Goal: Task Accomplishment & Management: Complete application form

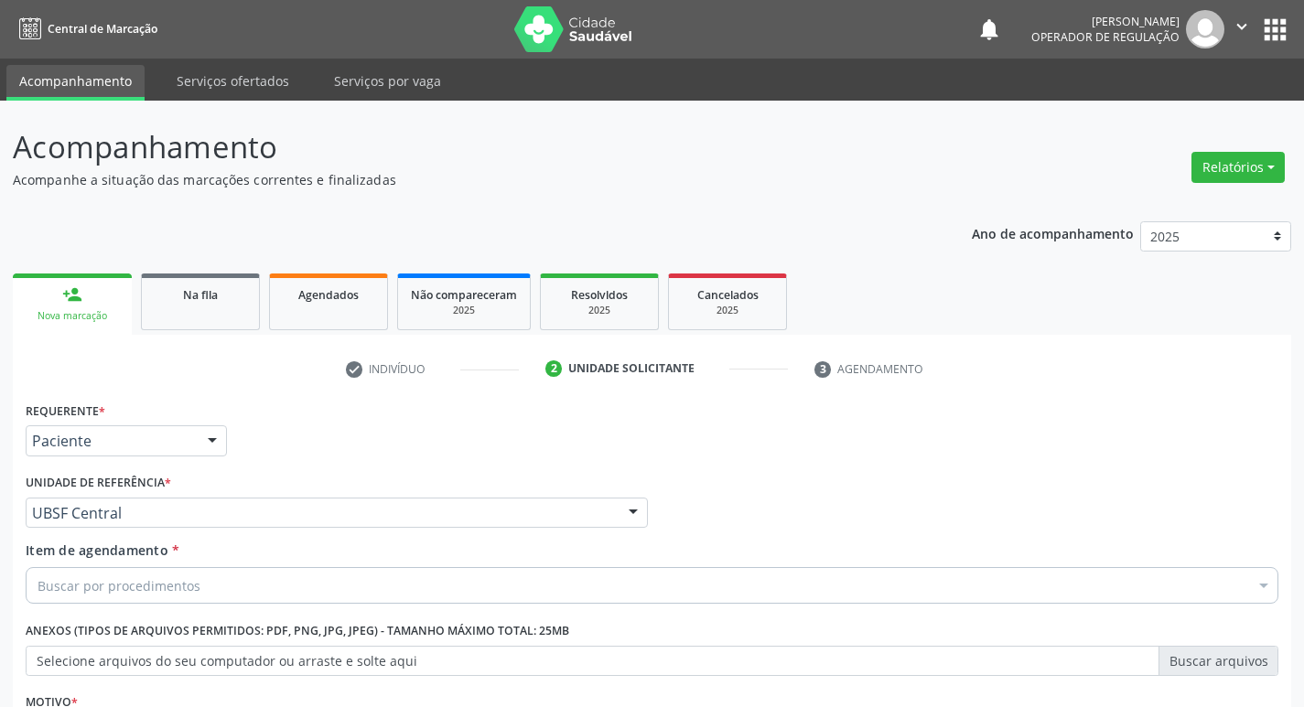
scroll to position [199, 0]
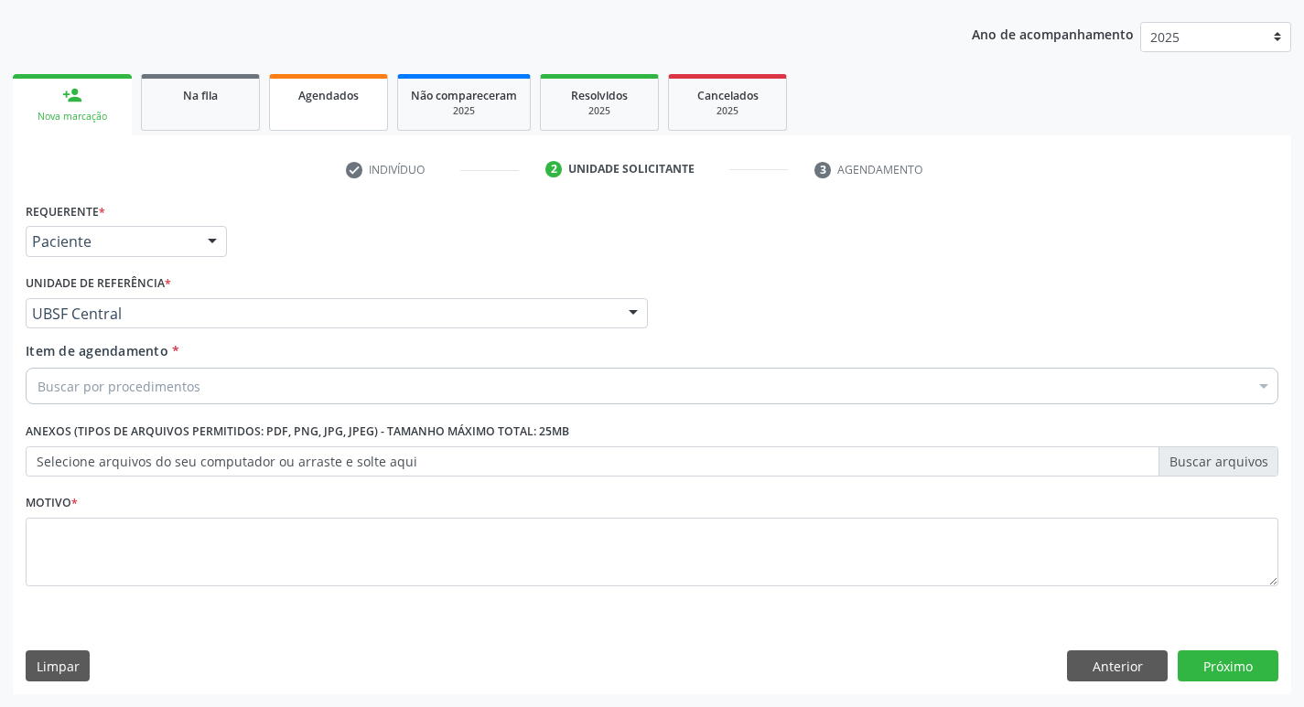
click at [275, 81] on link "Agendados" at bounding box center [328, 102] width 119 height 57
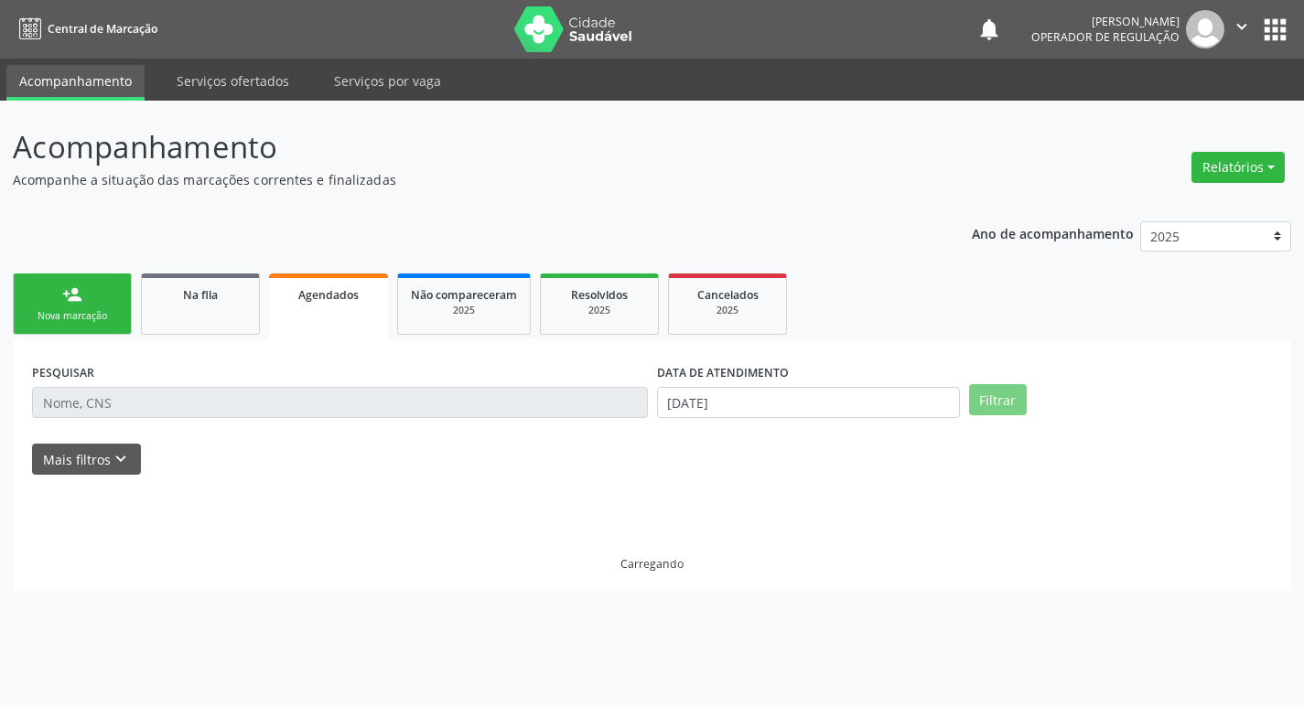
scroll to position [0, 0]
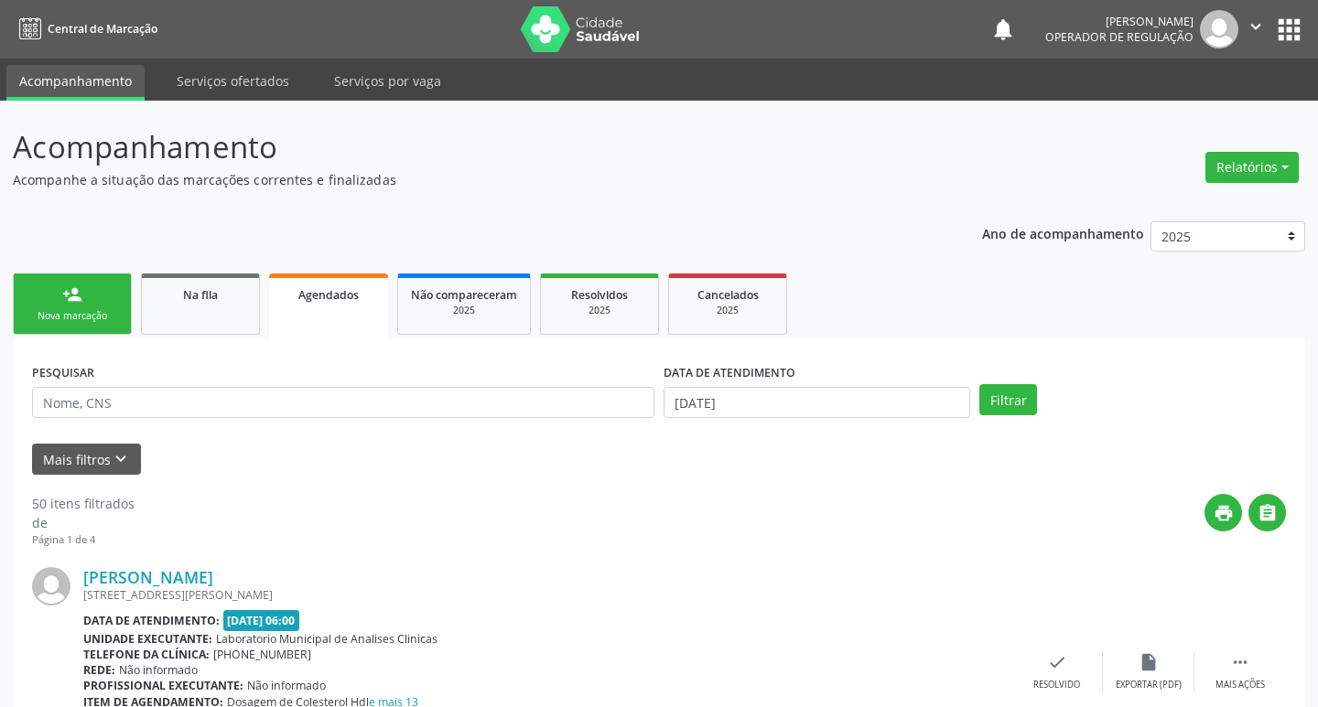
click at [100, 291] on link "person_add Nova marcação" at bounding box center [72, 304] width 119 height 61
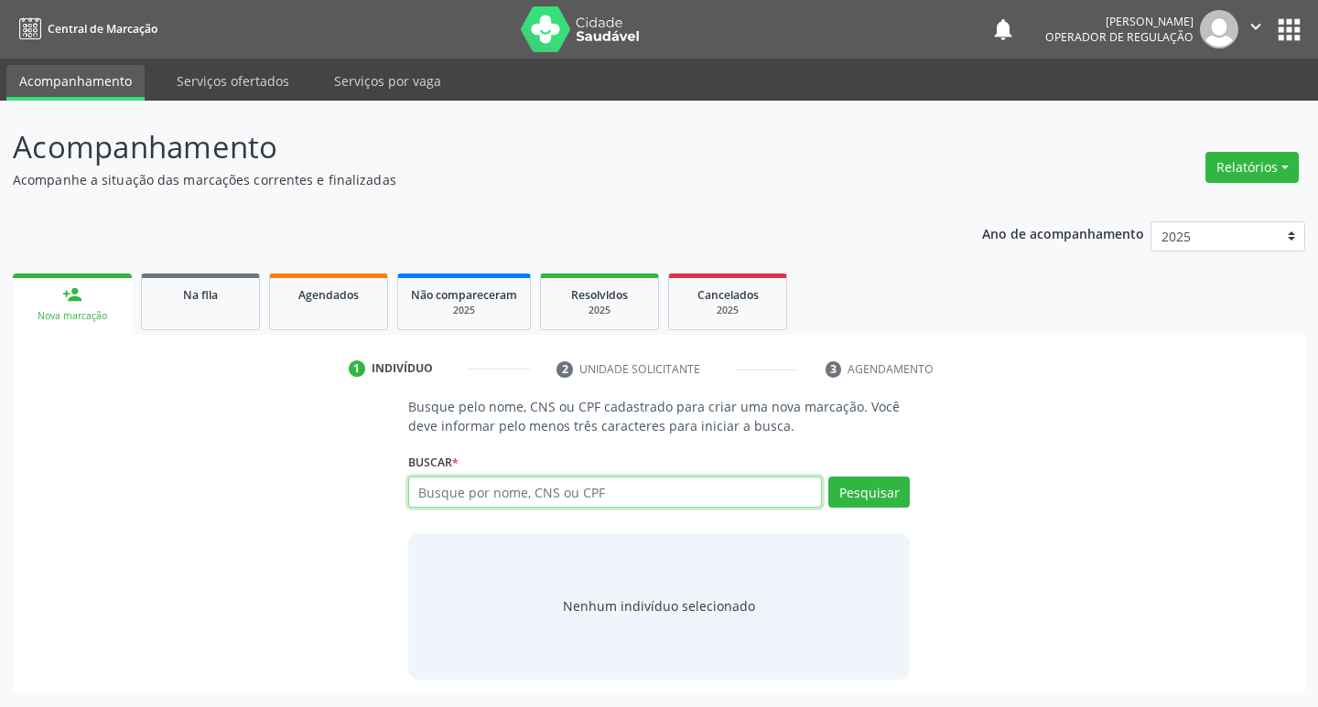
click at [501, 488] on input "text" at bounding box center [615, 492] width 414 height 31
type input "[PERSON_NAME]"
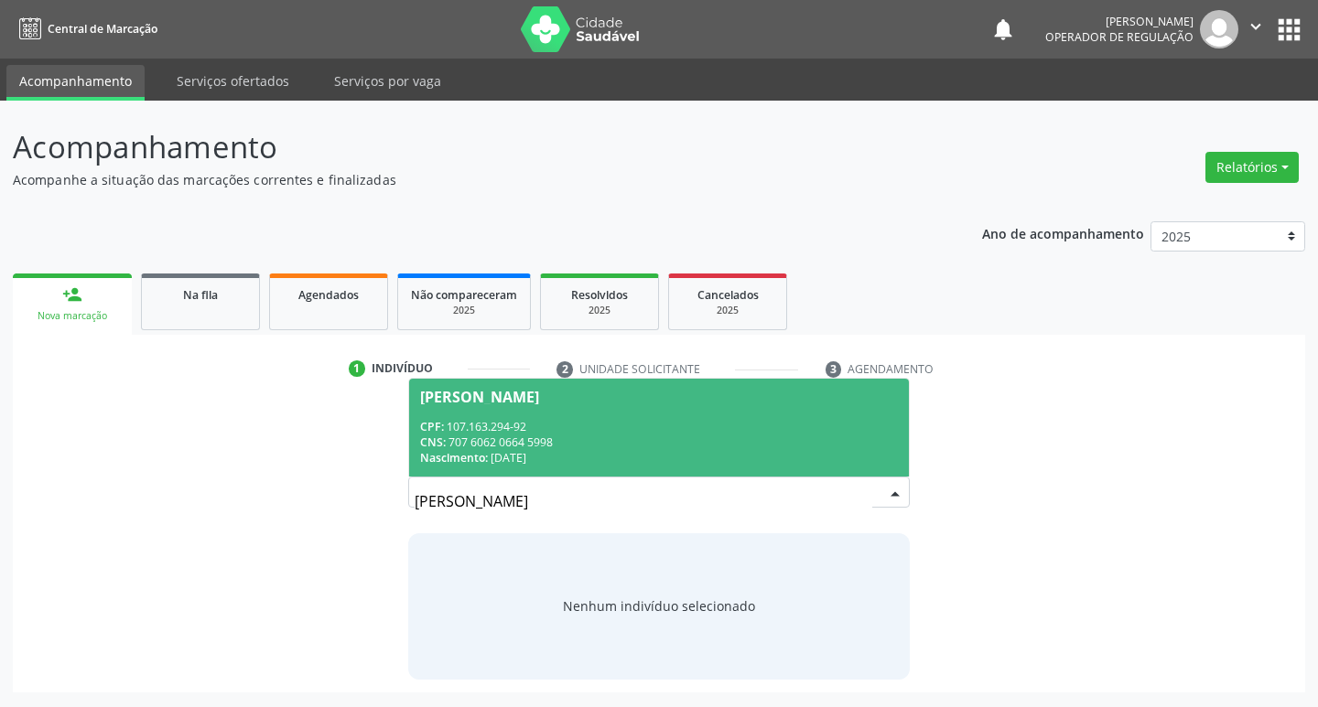
click at [522, 428] on div "CPF: 107.163.294-92" at bounding box center [659, 427] width 479 height 16
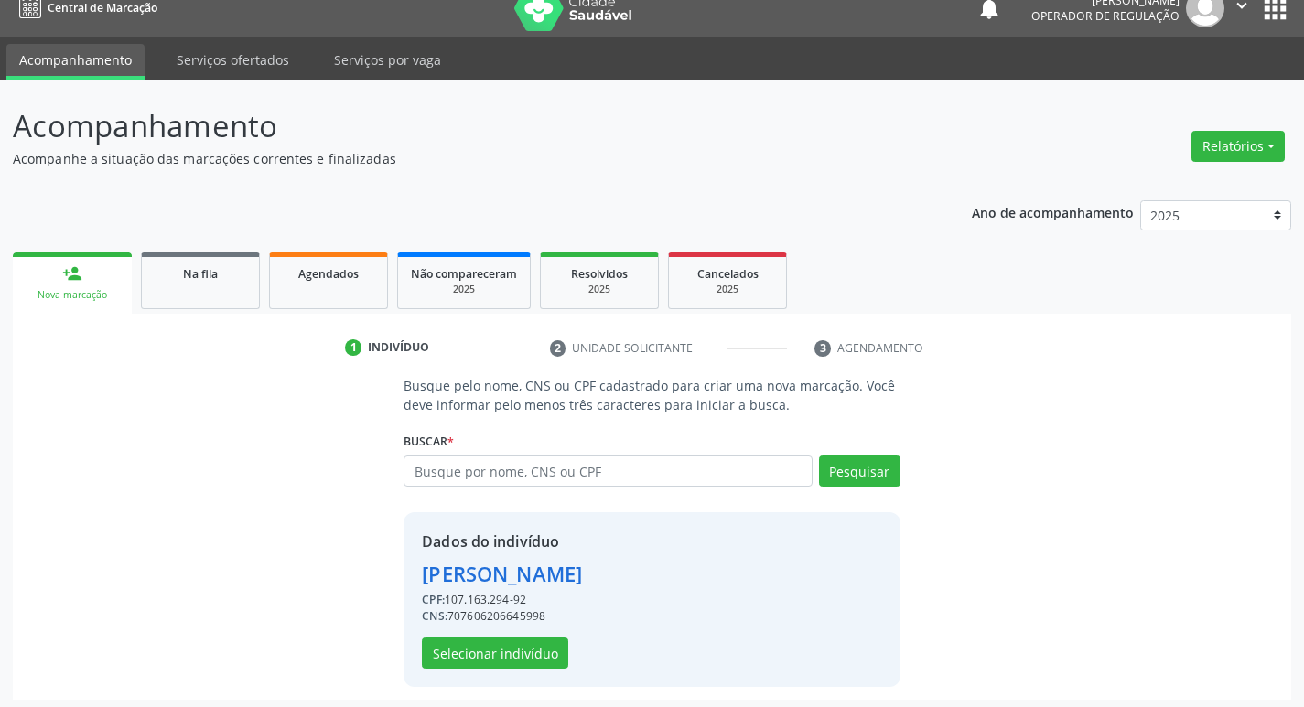
scroll to position [27, 0]
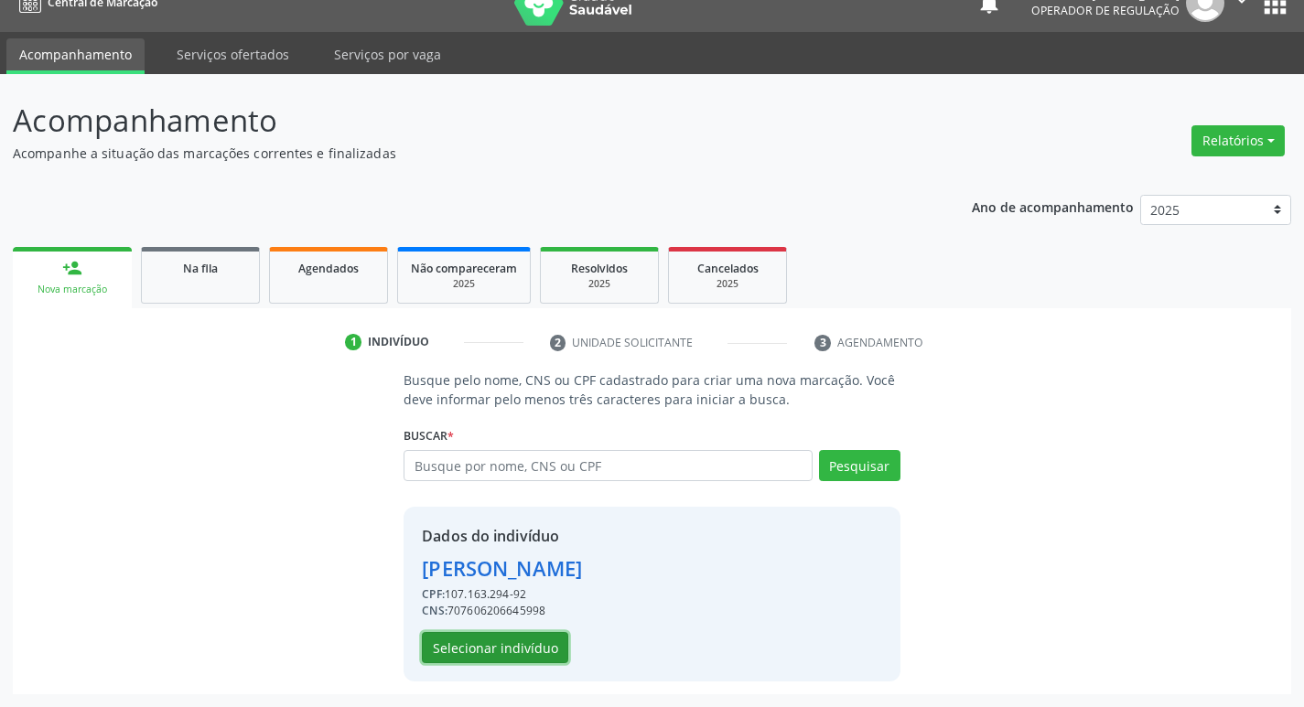
click at [460, 648] on button "Selecionar indivíduo" at bounding box center [495, 647] width 146 height 31
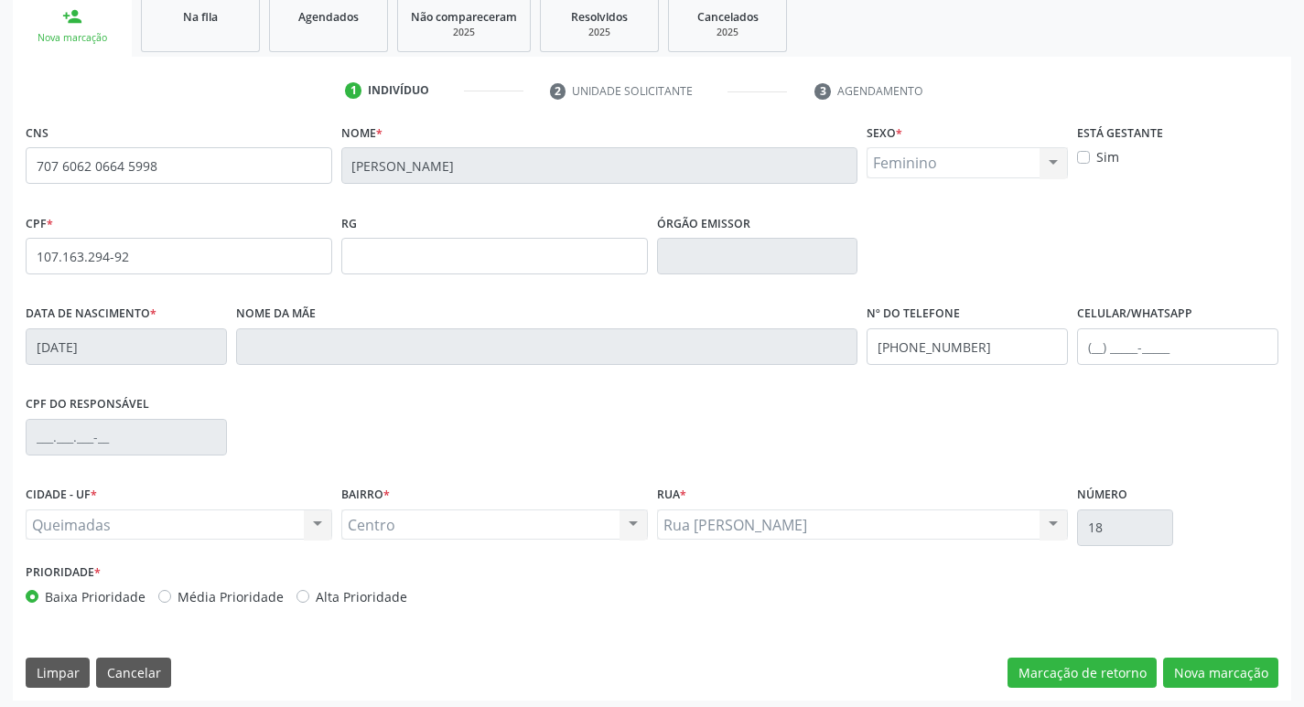
scroll to position [285, 0]
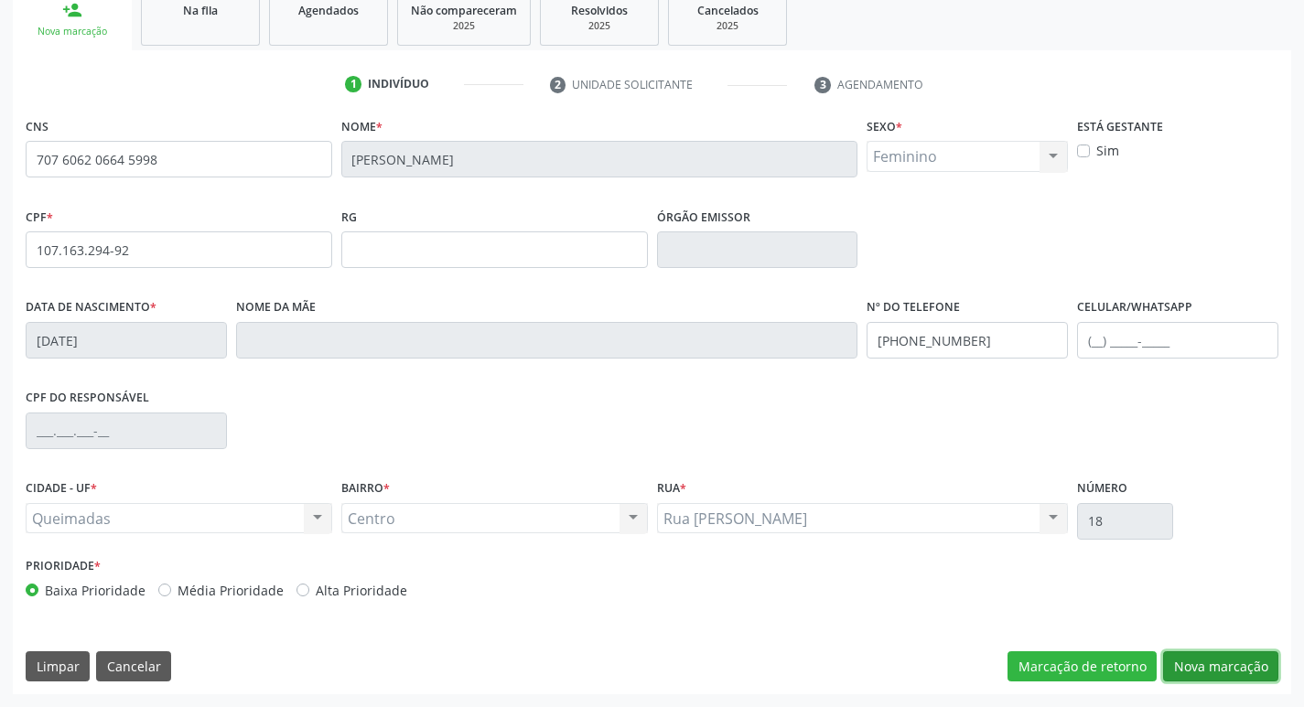
drag, startPoint x: 1176, startPoint y: 665, endPoint x: 1065, endPoint y: 653, distance: 111.3
click at [1177, 665] on button "Nova marcação" at bounding box center [1220, 666] width 115 height 31
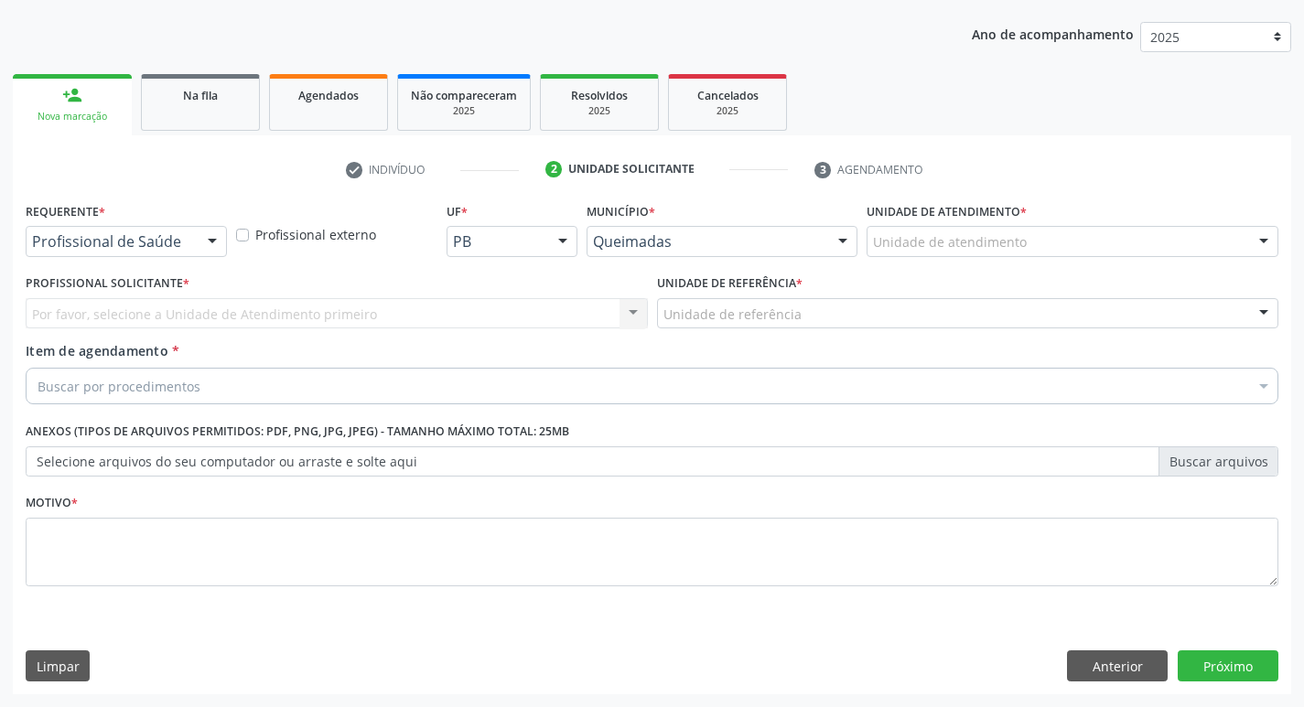
scroll to position [199, 0]
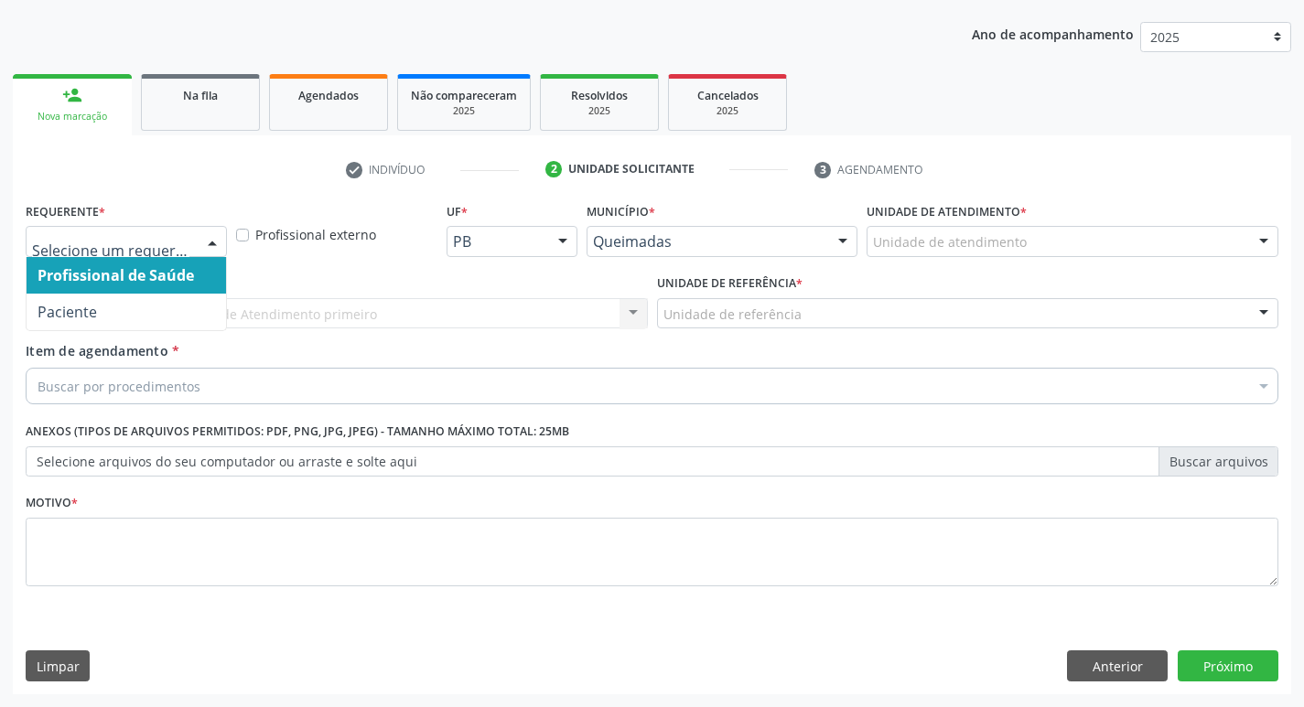
click at [164, 254] on div at bounding box center [126, 241] width 201 height 31
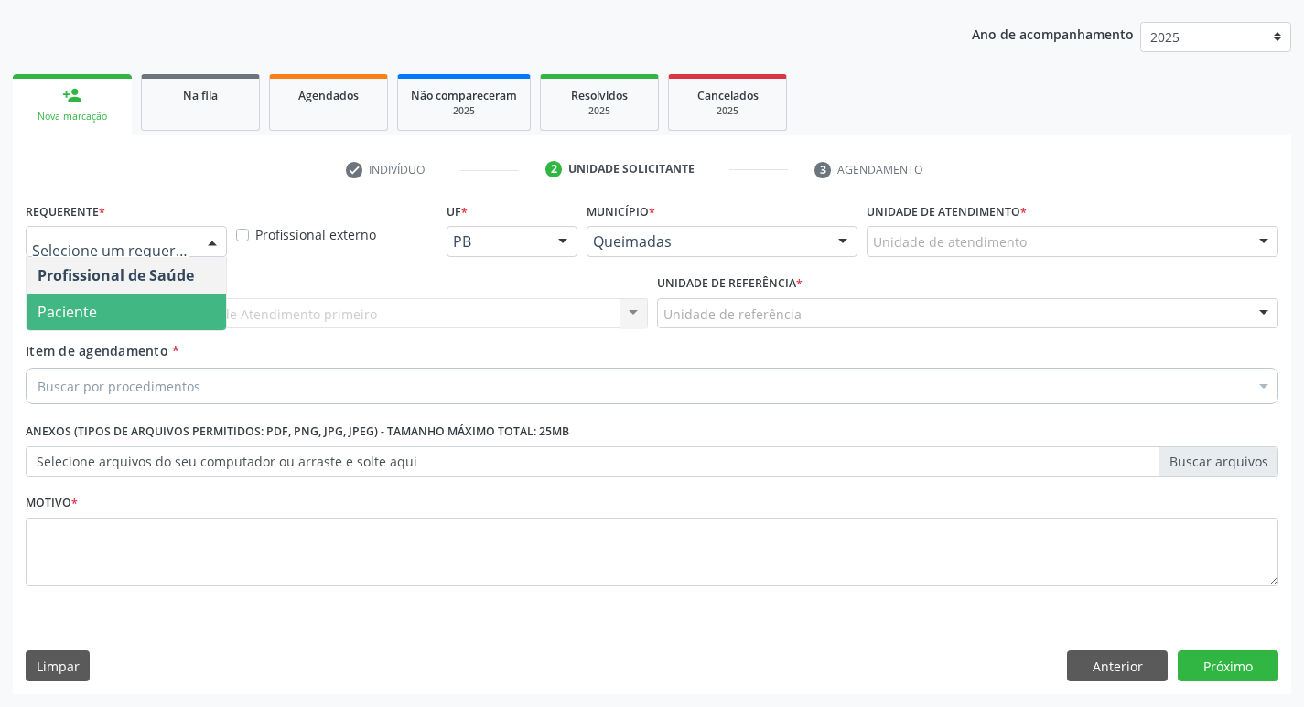
click at [151, 295] on span "Paciente" at bounding box center [126, 312] width 199 height 37
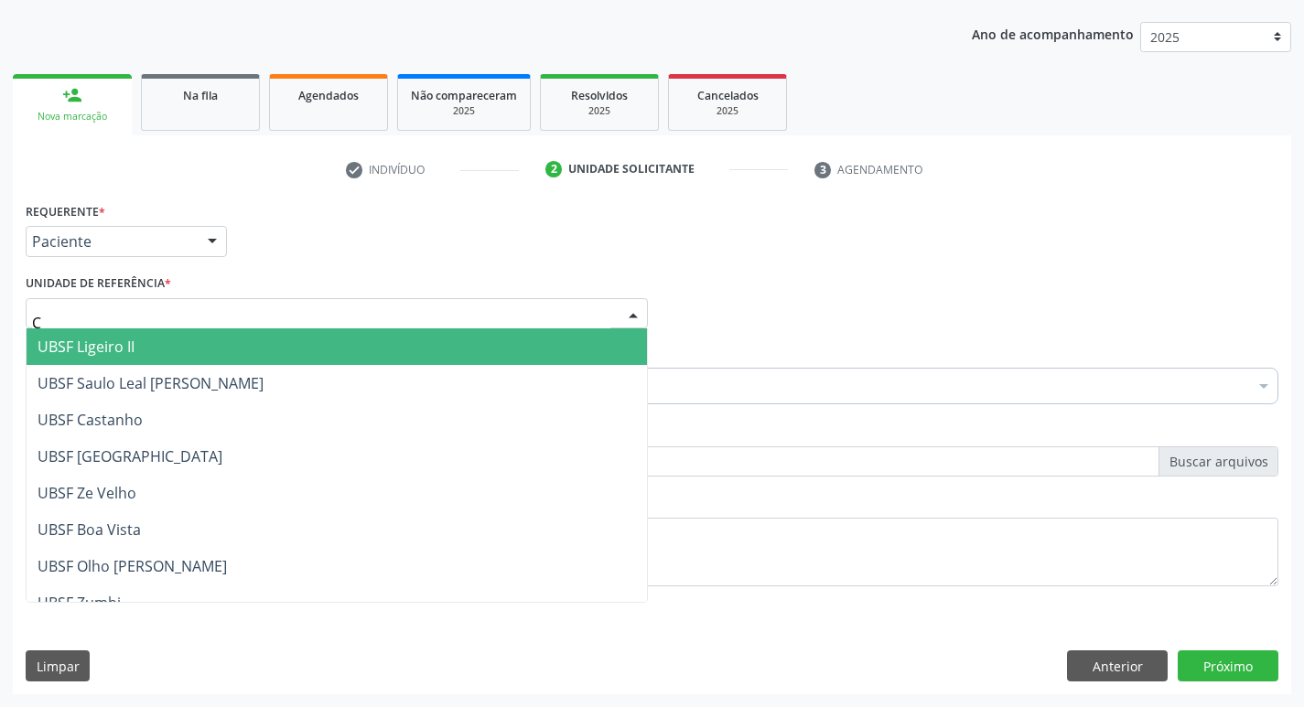
type input "CE"
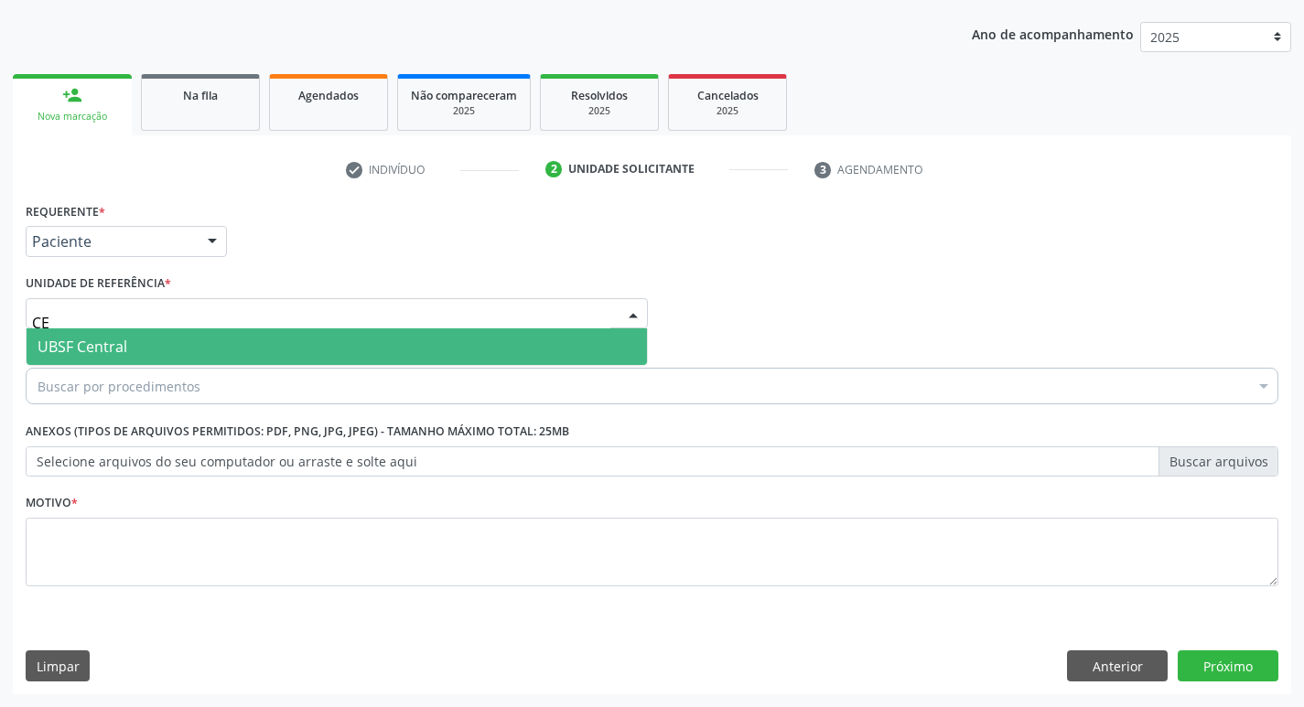
click at [146, 344] on span "UBSF Central" at bounding box center [337, 346] width 620 height 37
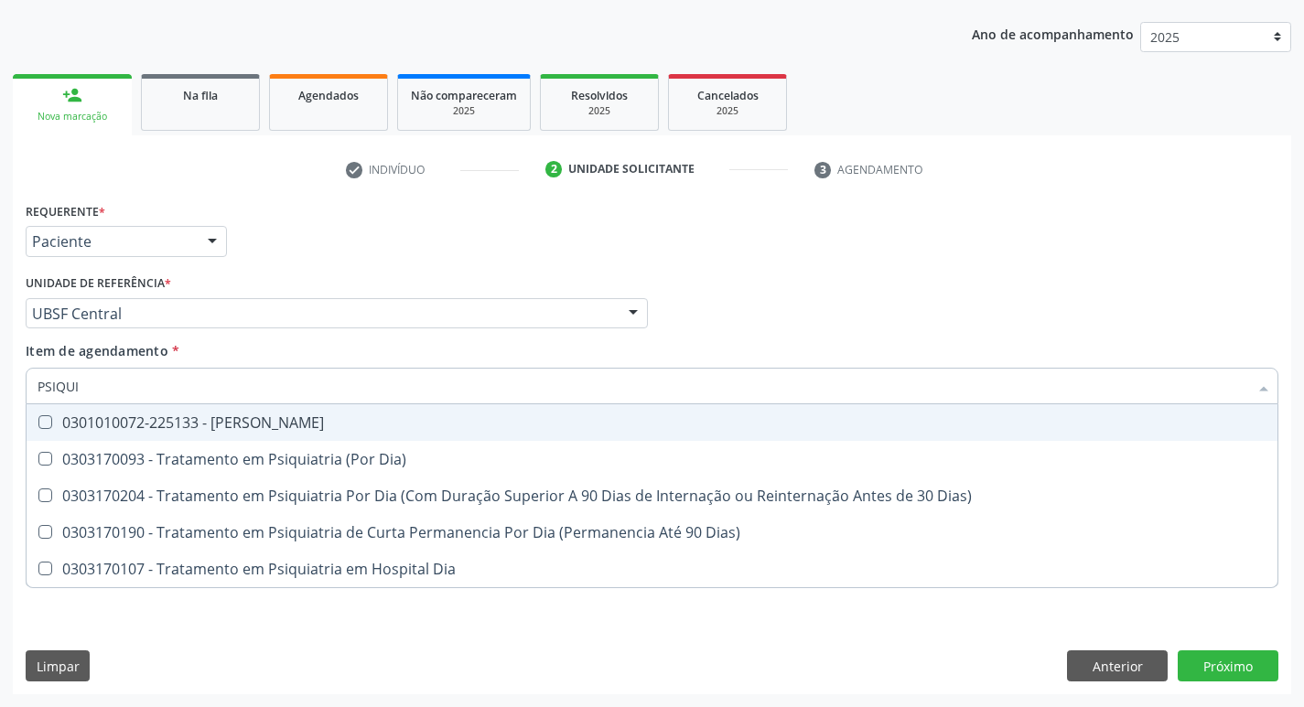
type input "PSIQUIA"
click at [242, 434] on span "0301010072-225133 - [PERSON_NAME]" at bounding box center [652, 422] width 1251 height 37
checkbox Psiquiatra "true"
click at [521, 195] on div "check Indivíduo 2 Unidade solicitante 3 Agendamento CNS 707 6062 0664 5998 Nome…" at bounding box center [652, 425] width 1278 height 540
checkbox Dia\) "true"
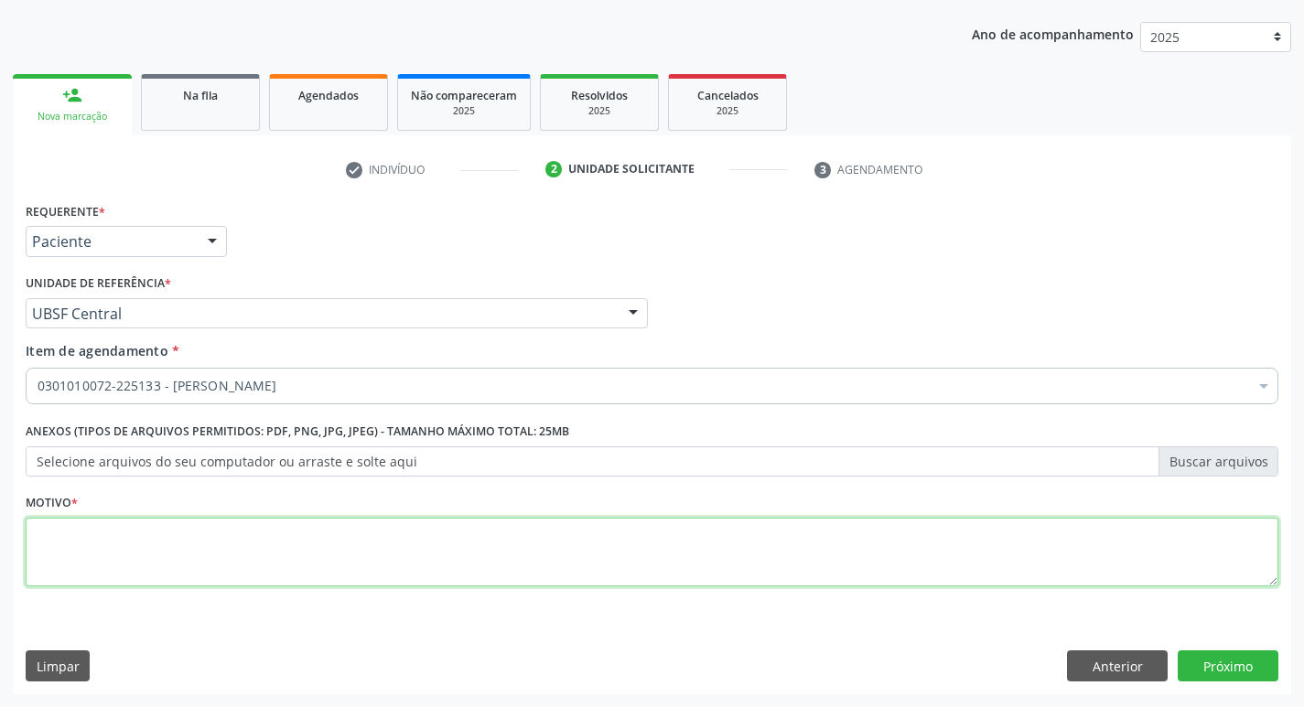
click at [226, 530] on textarea at bounding box center [652, 553] width 1253 height 70
type textarea "RETORNO"
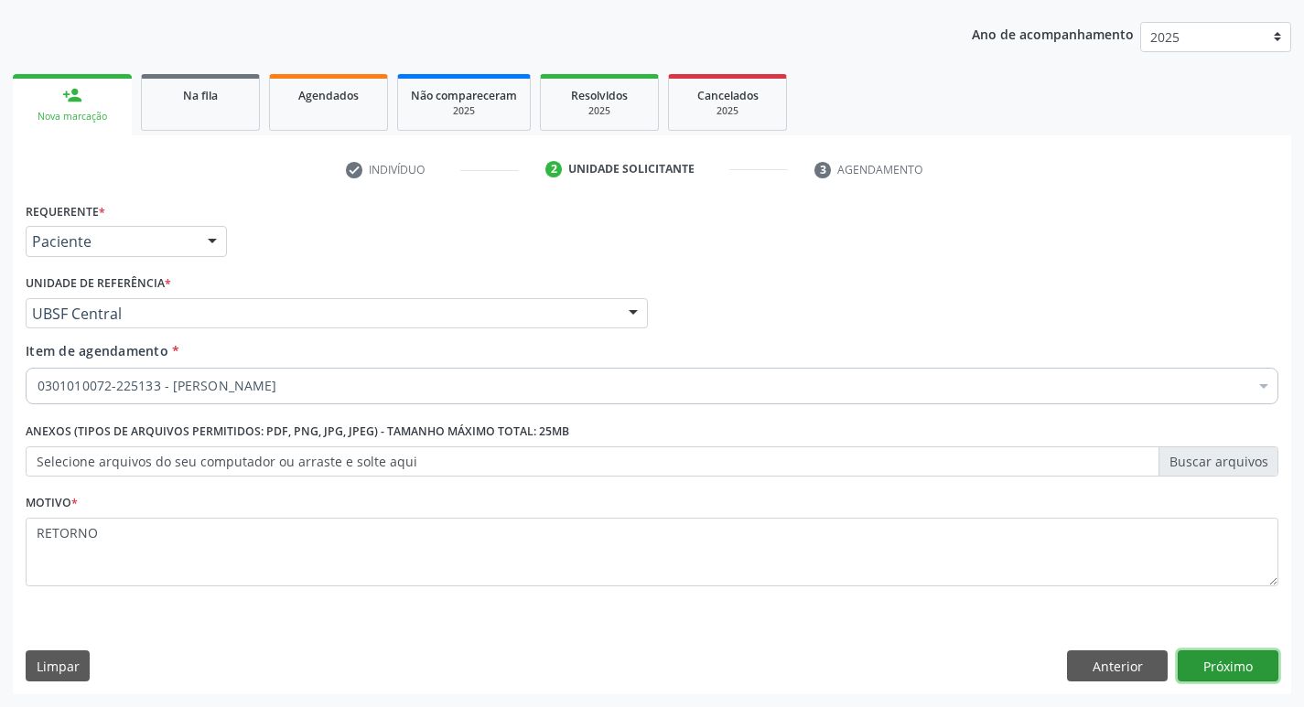
click at [1221, 663] on button "Próximo" at bounding box center [1228, 666] width 101 height 31
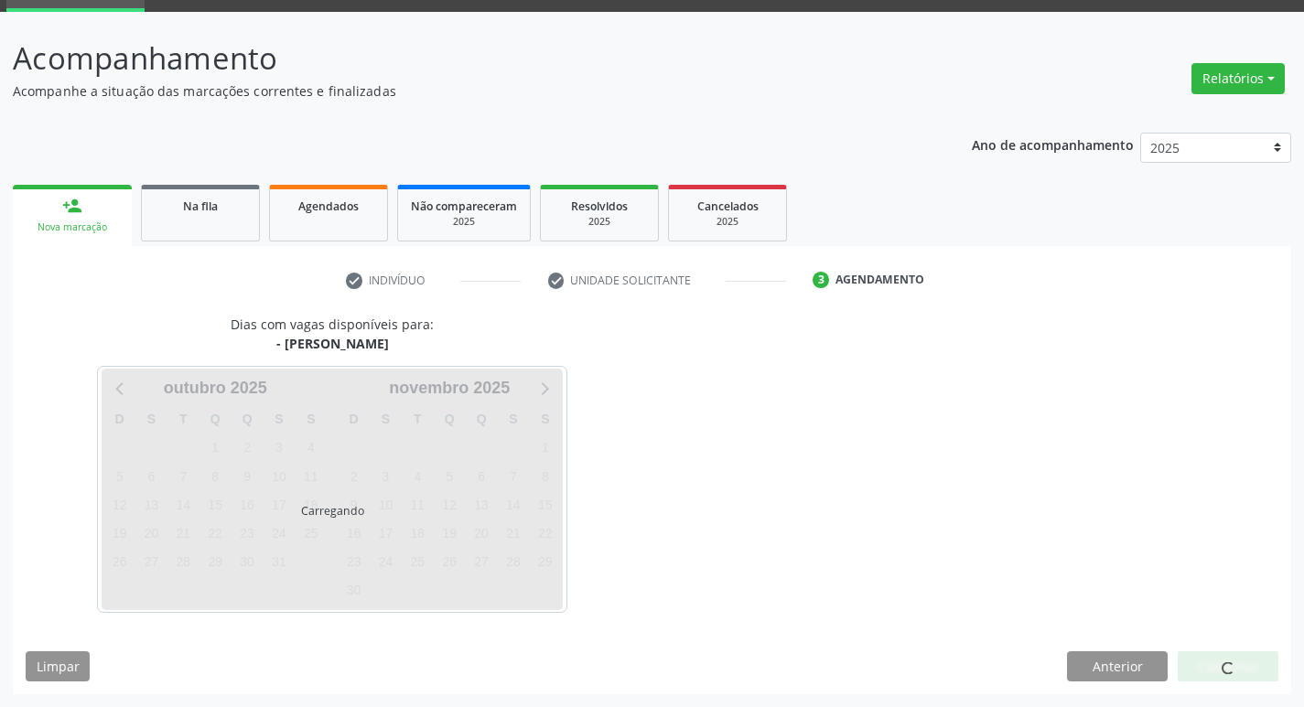
scroll to position [89, 0]
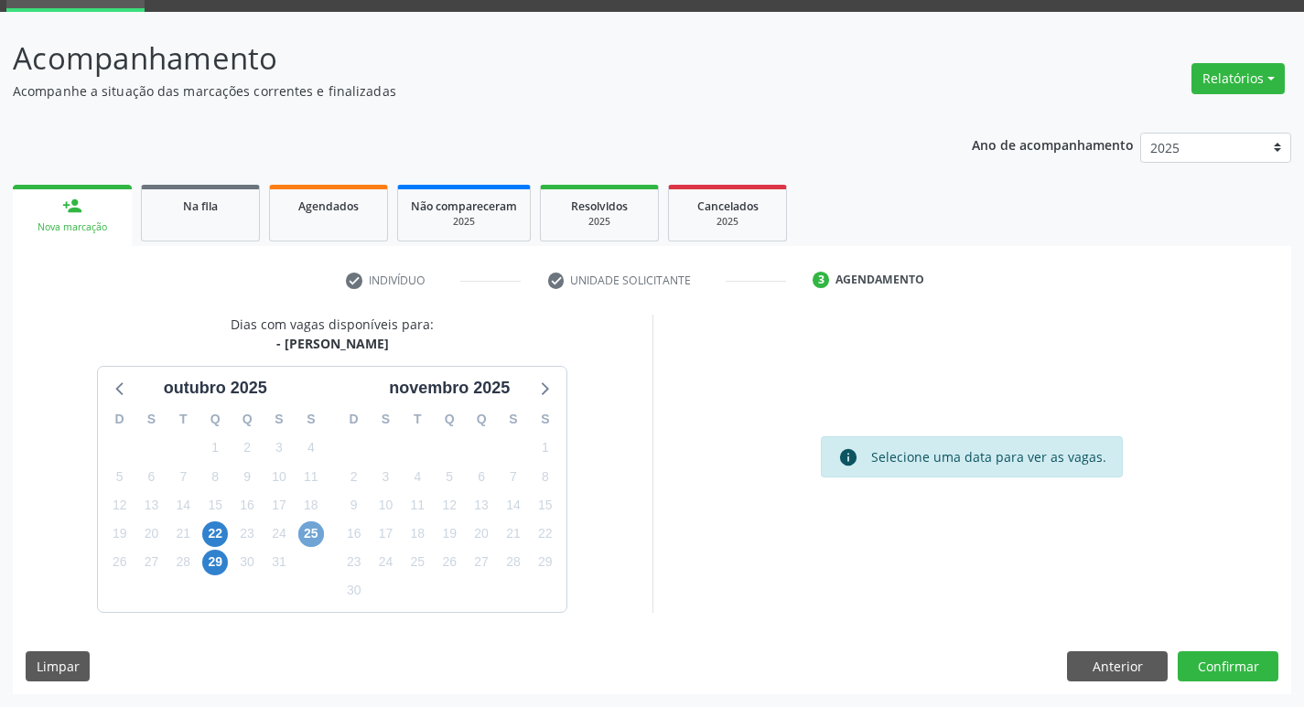
click at [312, 536] on span "25" at bounding box center [311, 535] width 26 height 26
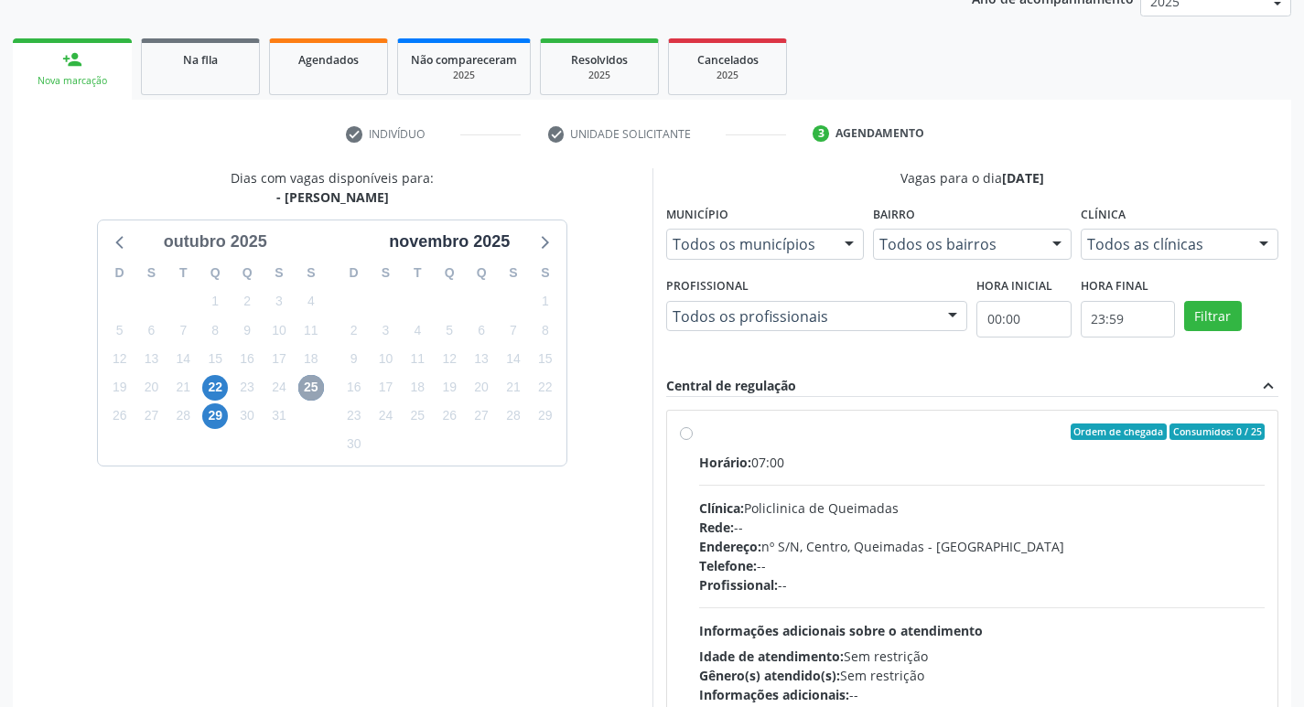
scroll to position [0, 0]
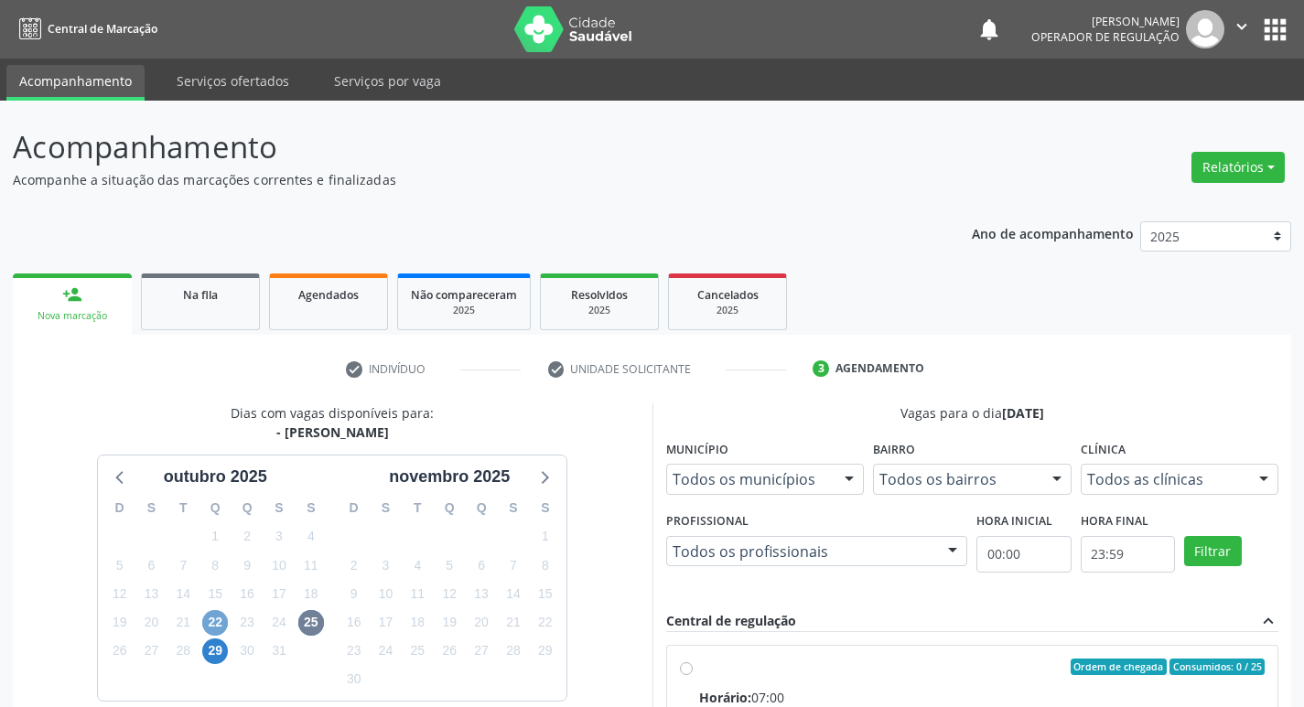
click at [213, 616] on span "22" at bounding box center [215, 623] width 26 height 26
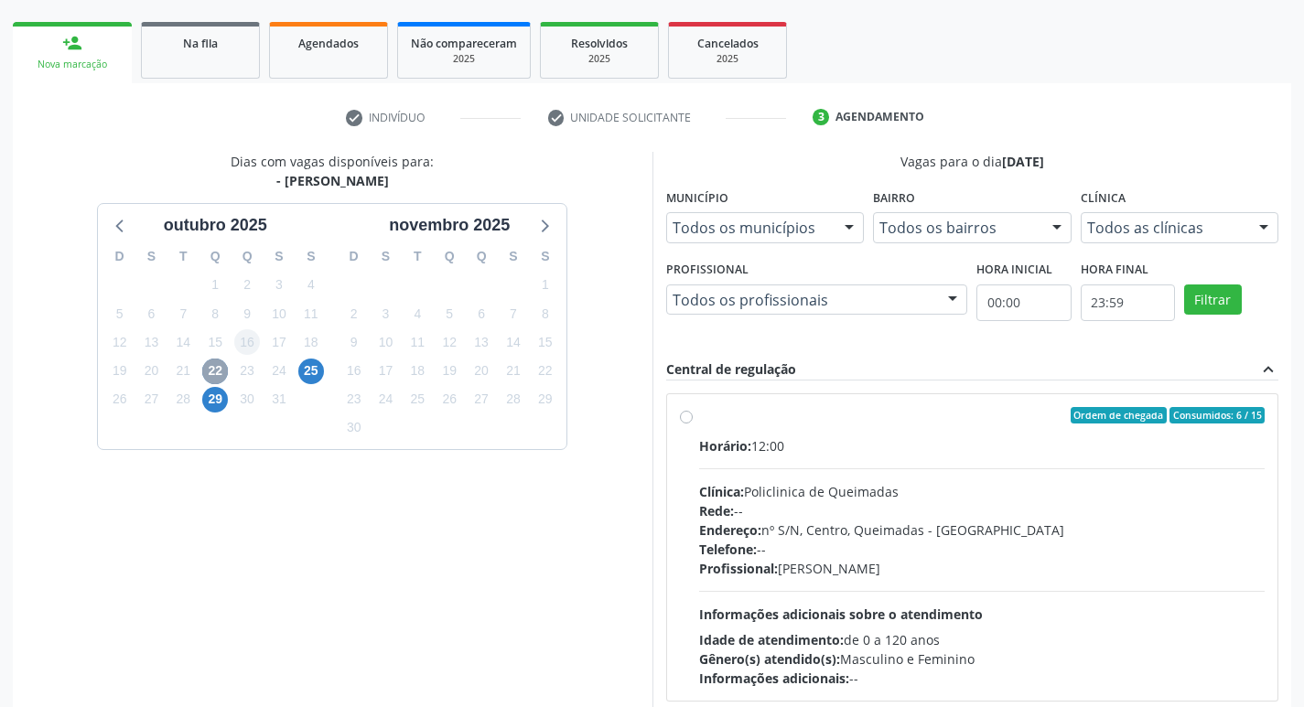
scroll to position [79, 0]
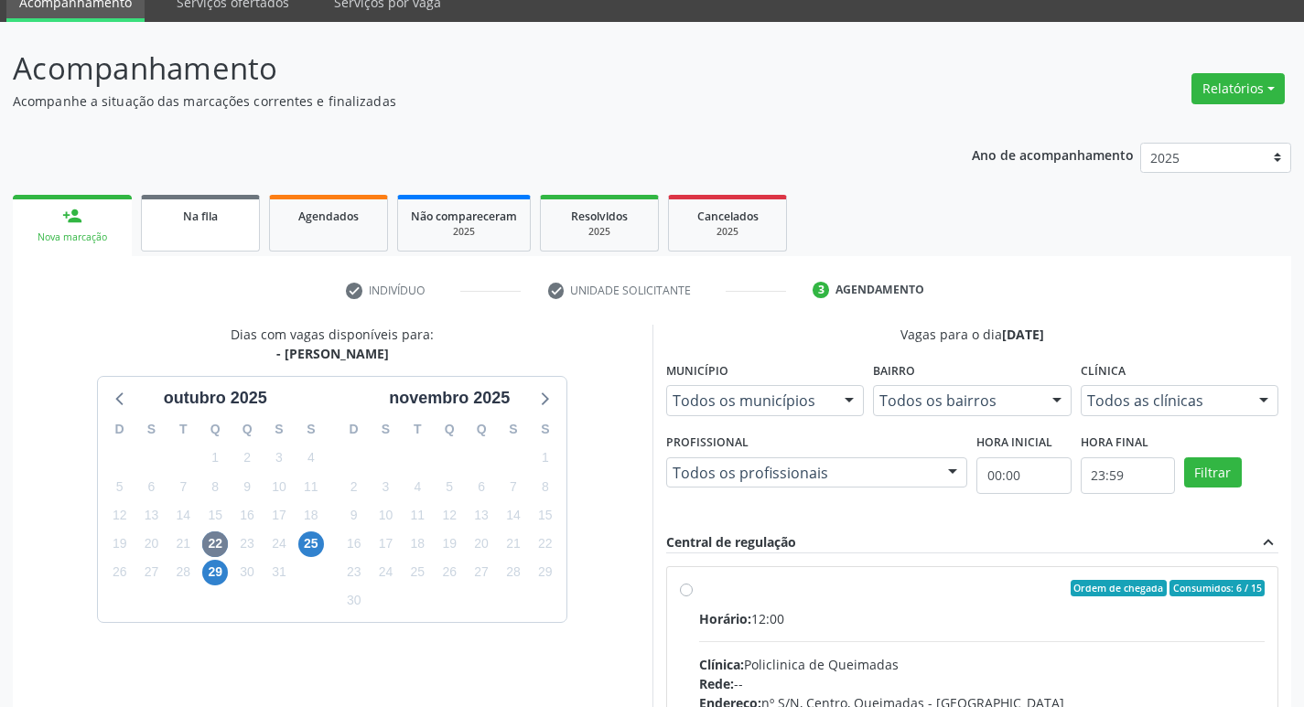
click at [162, 220] on div "Na fila" at bounding box center [200, 215] width 91 height 19
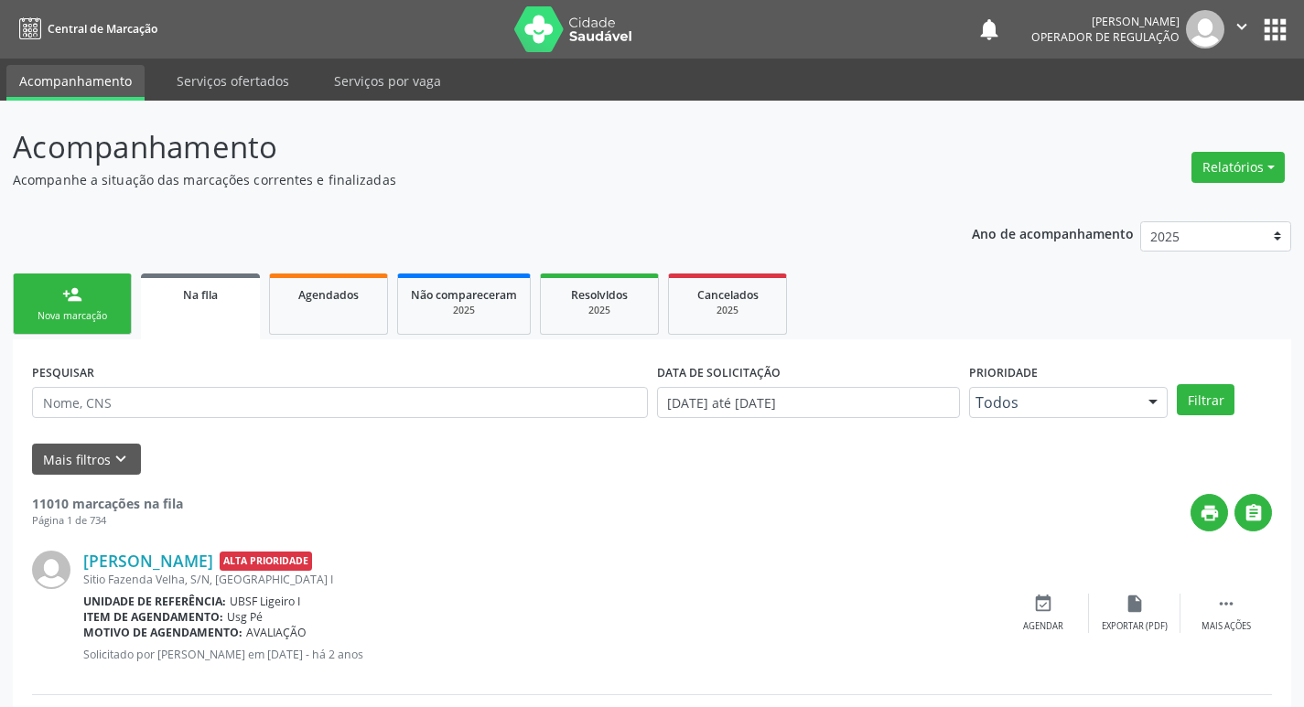
click at [129, 289] on link "person_add Nova marcação" at bounding box center [72, 304] width 119 height 61
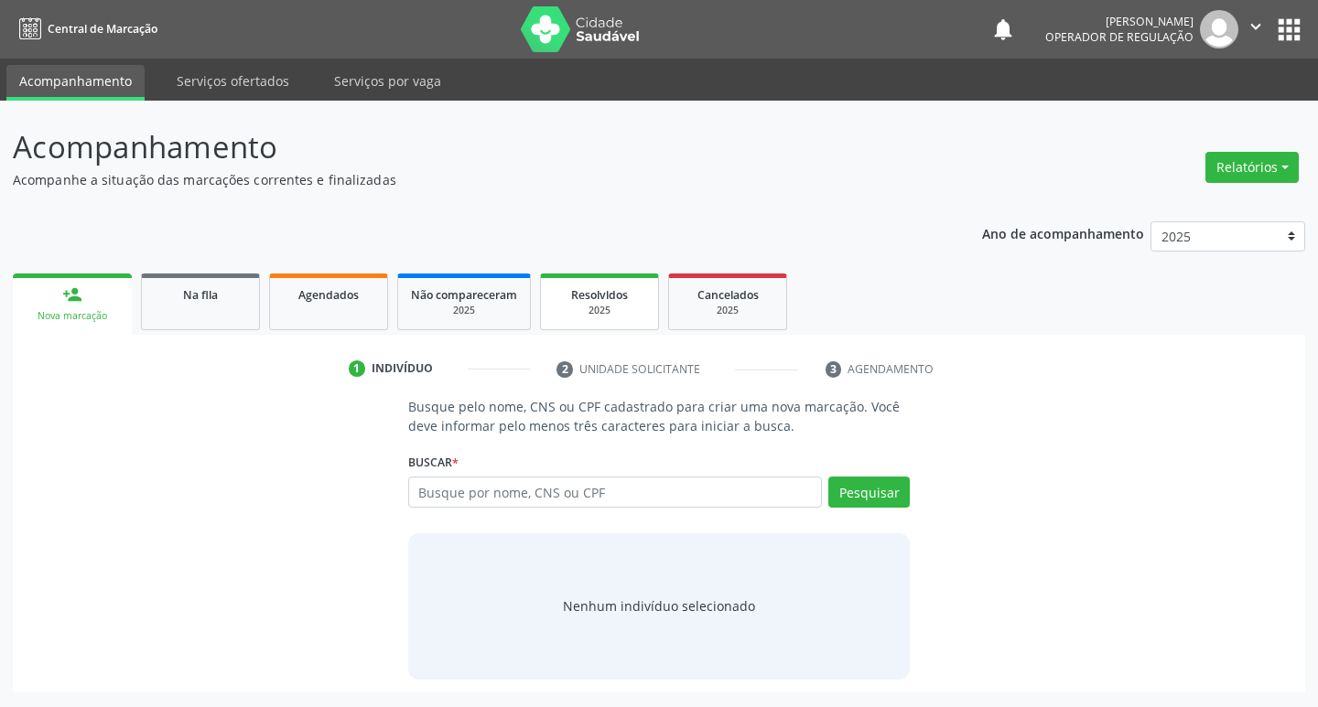
click at [588, 308] on div "2025" at bounding box center [599, 311] width 91 height 14
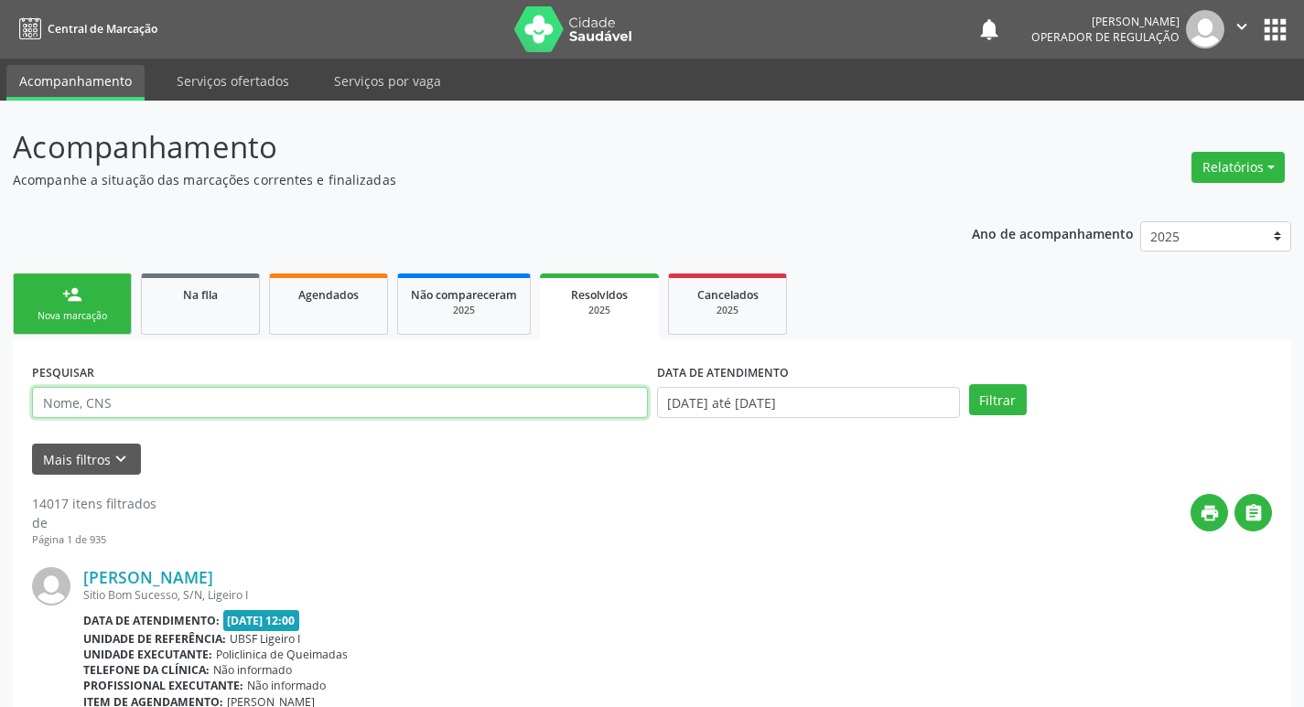
click at [274, 399] on input "text" at bounding box center [340, 402] width 616 height 31
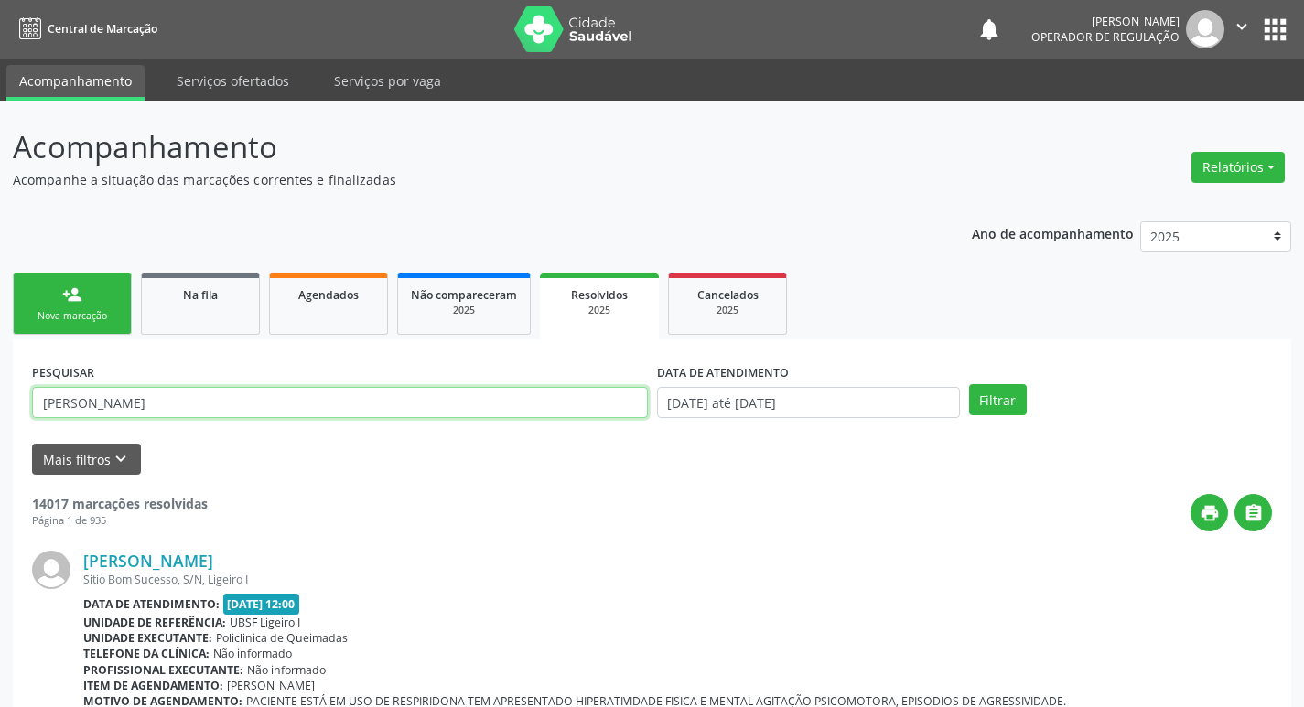
type input "[PERSON_NAME]"
click at [969, 384] on button "Filtrar" at bounding box center [998, 399] width 58 height 31
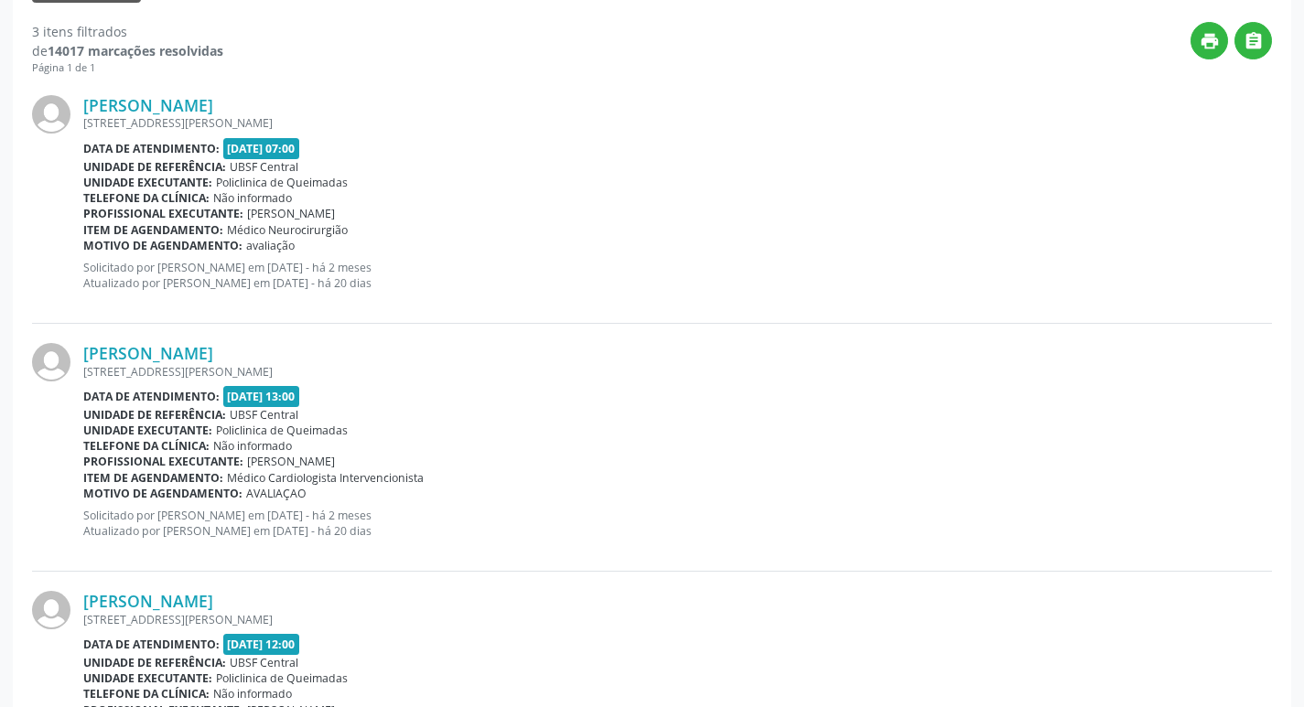
scroll to position [158, 0]
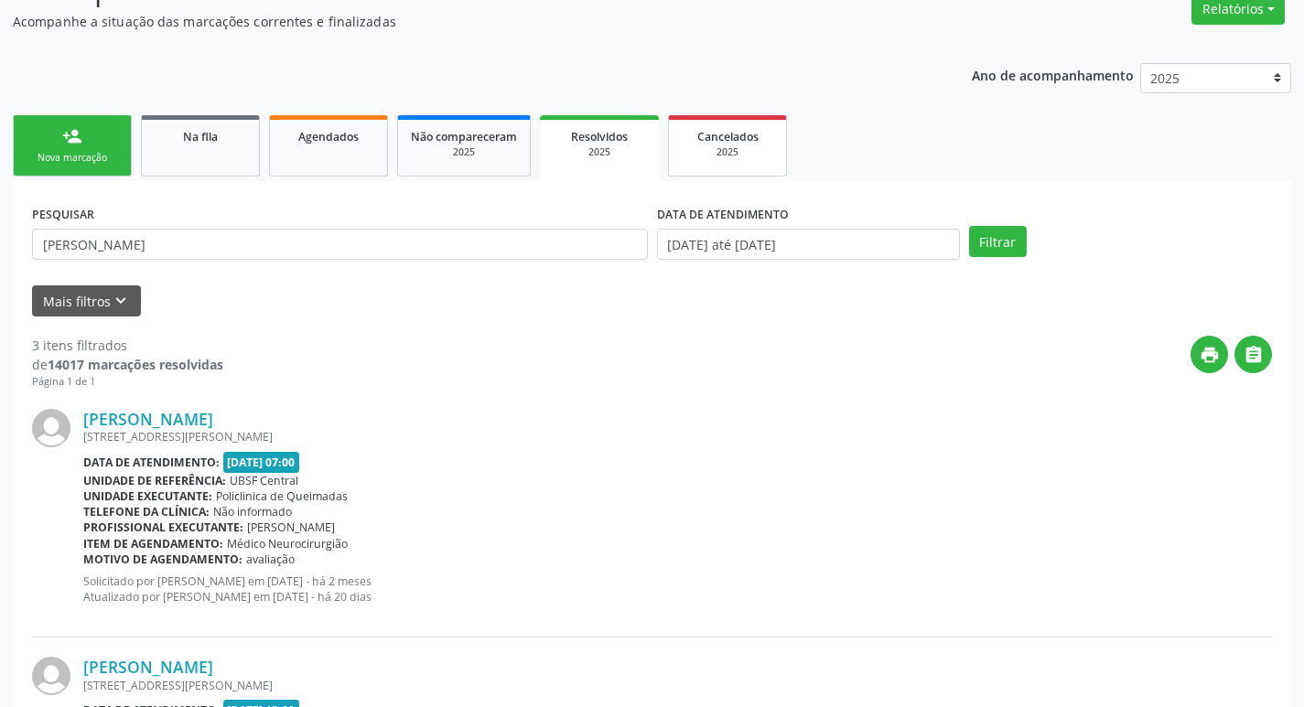
click at [732, 145] on div "Cancelados" at bounding box center [727, 135] width 91 height 19
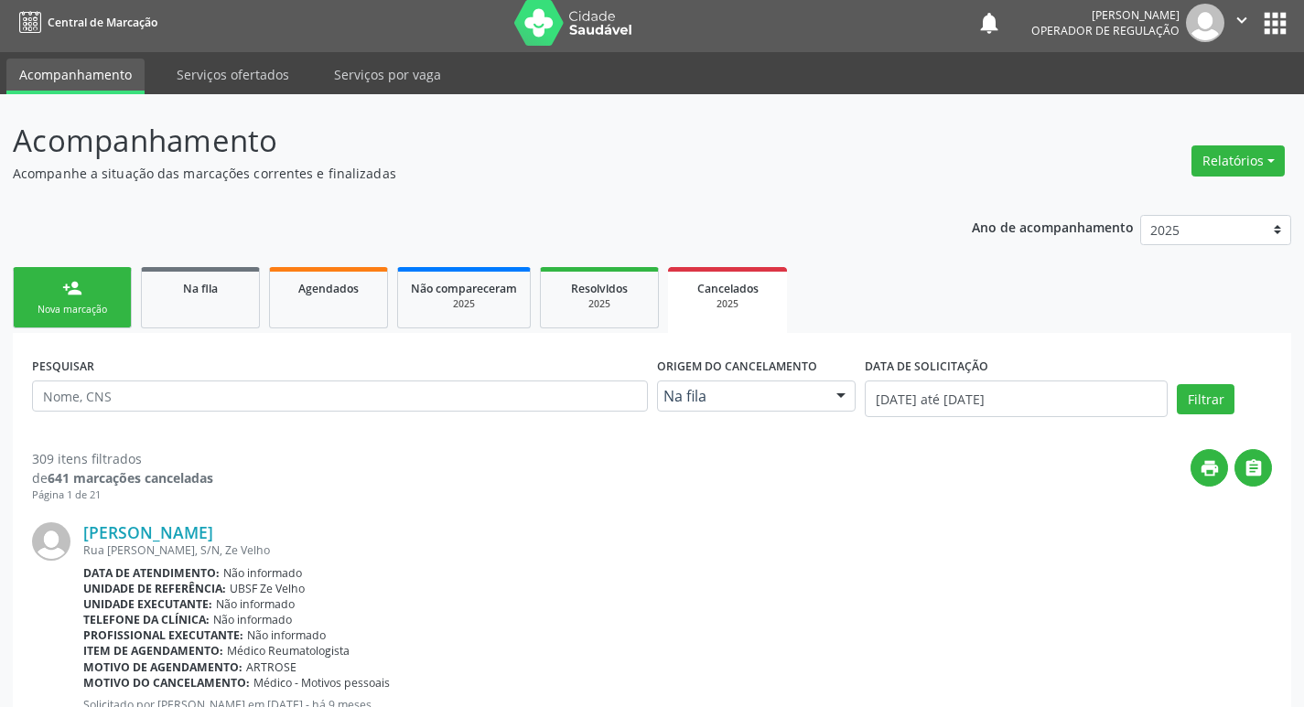
scroll to position [0, 0]
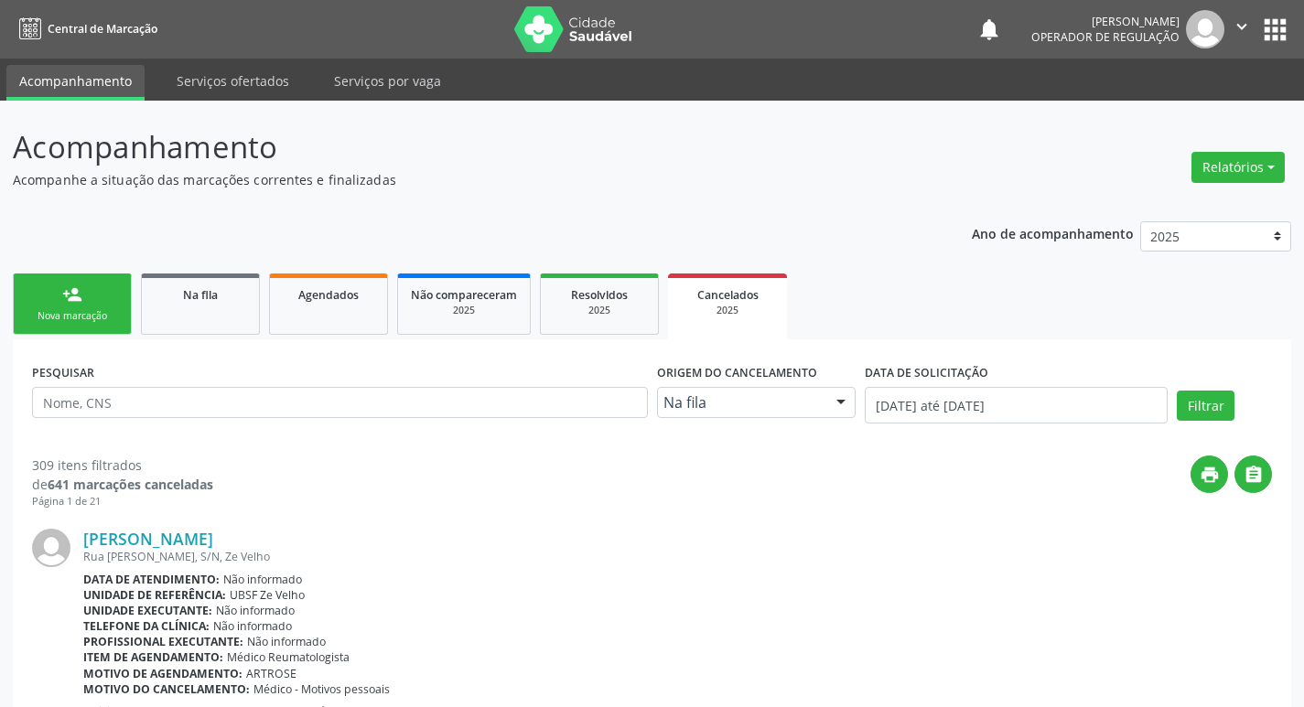
click at [300, 601] on span "UBSF Ze Velho" at bounding box center [267, 595] width 75 height 16
click at [1243, 16] on icon "" at bounding box center [1242, 26] width 20 height 20
click at [1187, 107] on link "Sair" at bounding box center [1195, 112] width 126 height 26
